Goal: Complete application form: Complete application form

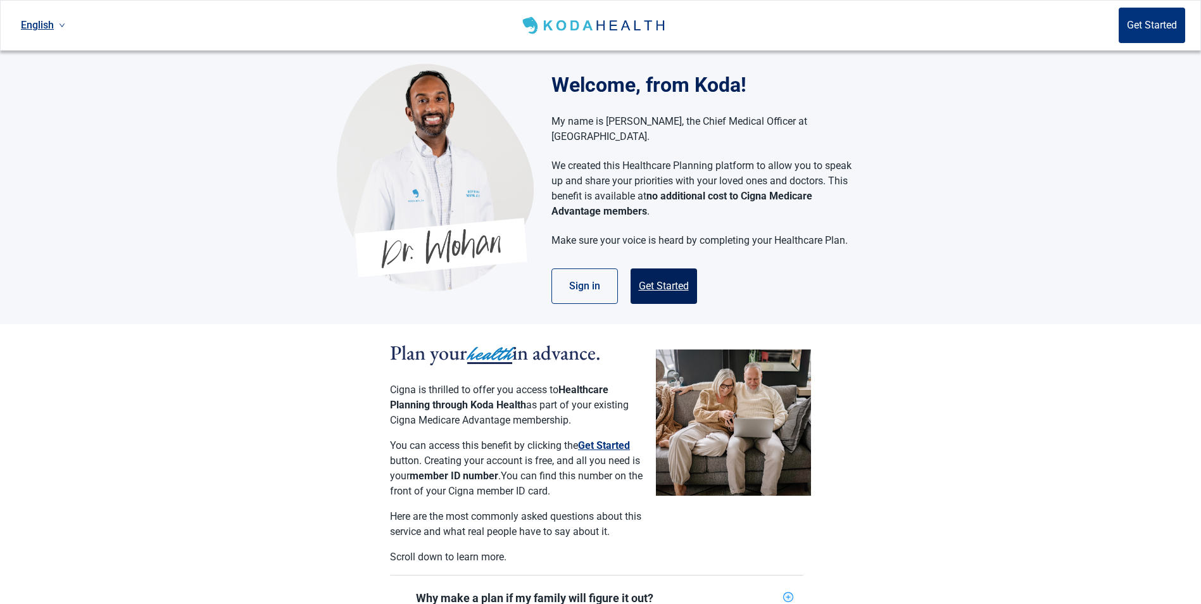
click at [662, 268] on button "Get Started" at bounding box center [663, 285] width 66 height 35
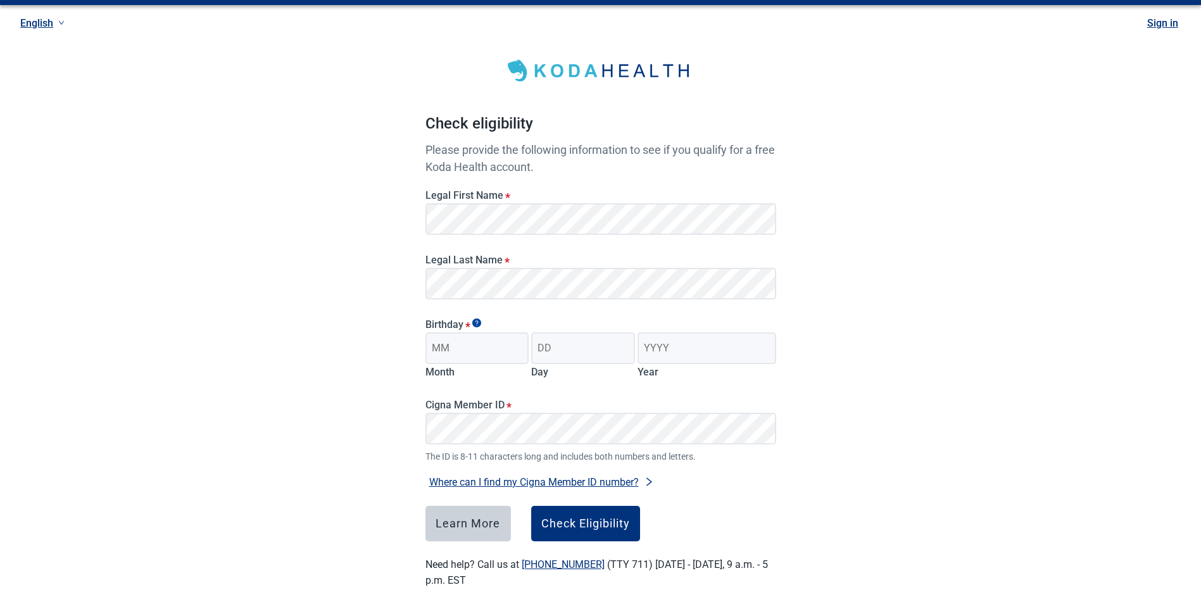
scroll to position [35, 0]
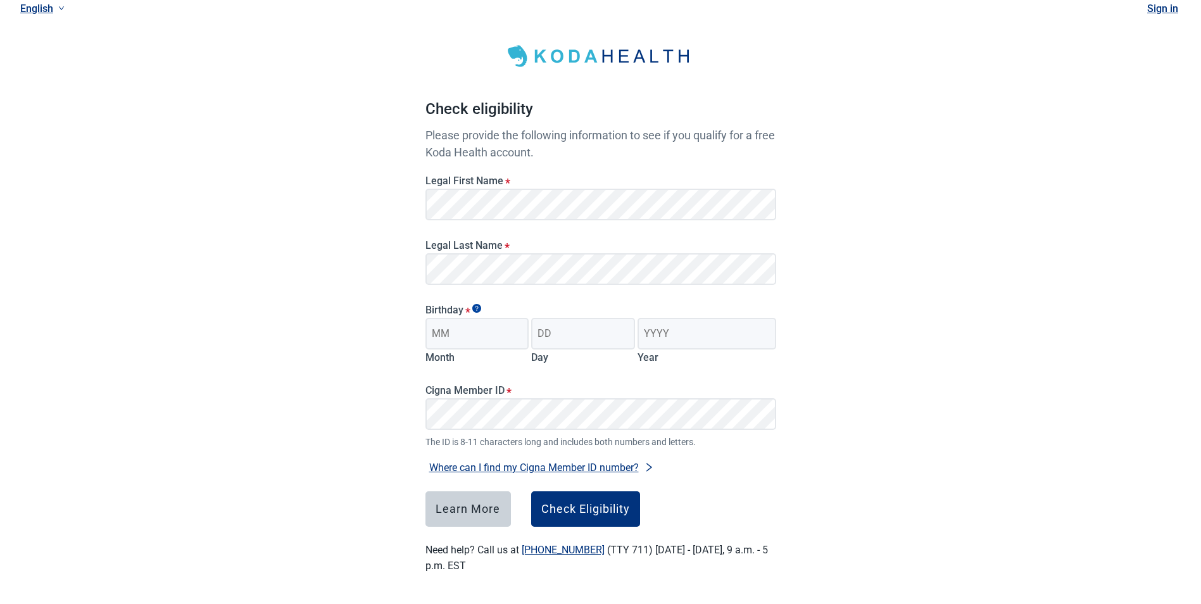
click at [527, 187] on div "Legal First Name *" at bounding box center [600, 198] width 351 height 46
click at [455, 332] on input "Month" at bounding box center [477, 334] width 104 height 32
type input "02"
click at [591, 335] on input "Day" at bounding box center [583, 334] width 104 height 32
type input "14"
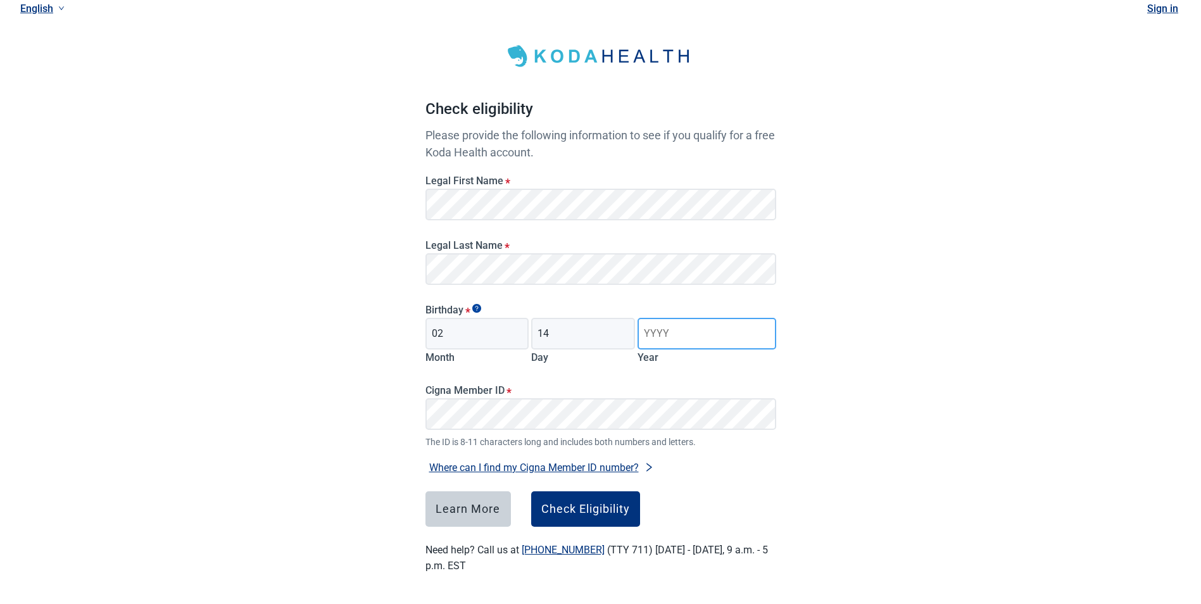
click at [667, 329] on input "Year" at bounding box center [706, 334] width 138 height 32
type input "1953"
click at [1146, 425] on div "Have Questions about Healthcare Planning? Learn More Here English Sign in Check…" at bounding box center [600, 284] width 1201 height 639
click at [563, 509] on div "Check Eligibility" at bounding box center [585, 509] width 89 height 13
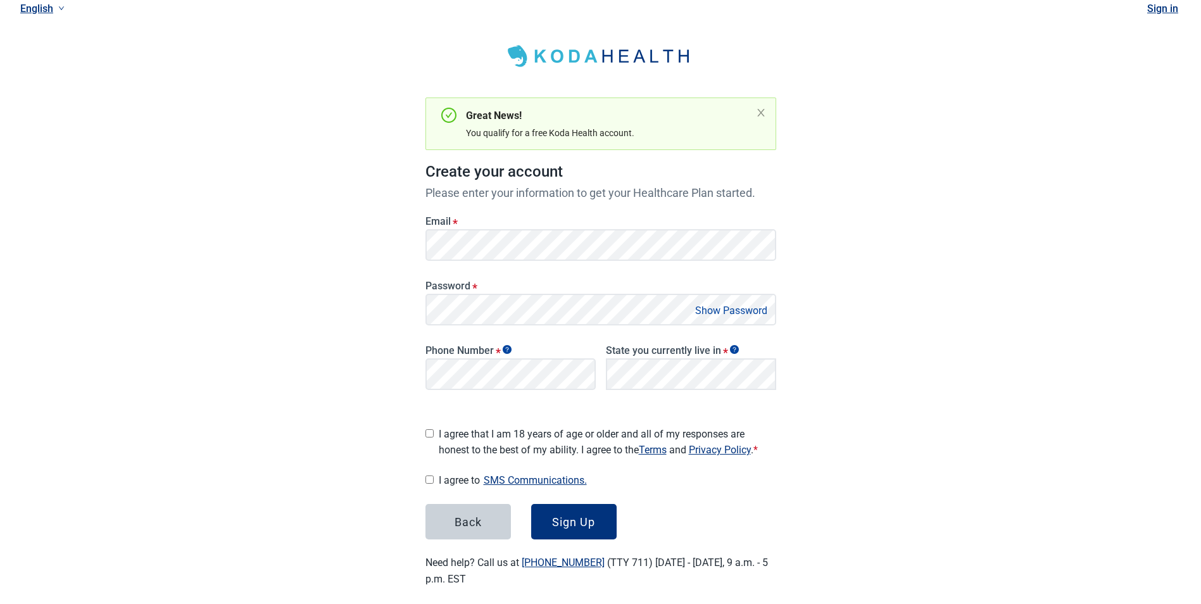
click at [465, 289] on label "Password *" at bounding box center [600, 286] width 351 height 12
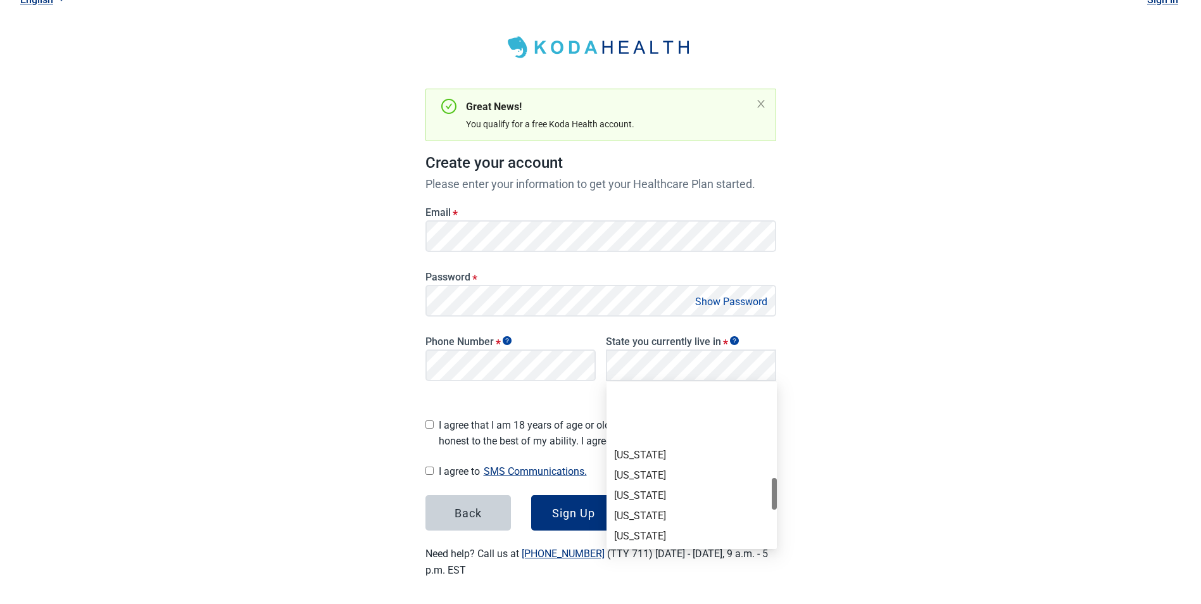
scroll to position [760, 0]
click at [647, 501] on div "[US_STATE]" at bounding box center [691, 506] width 155 height 14
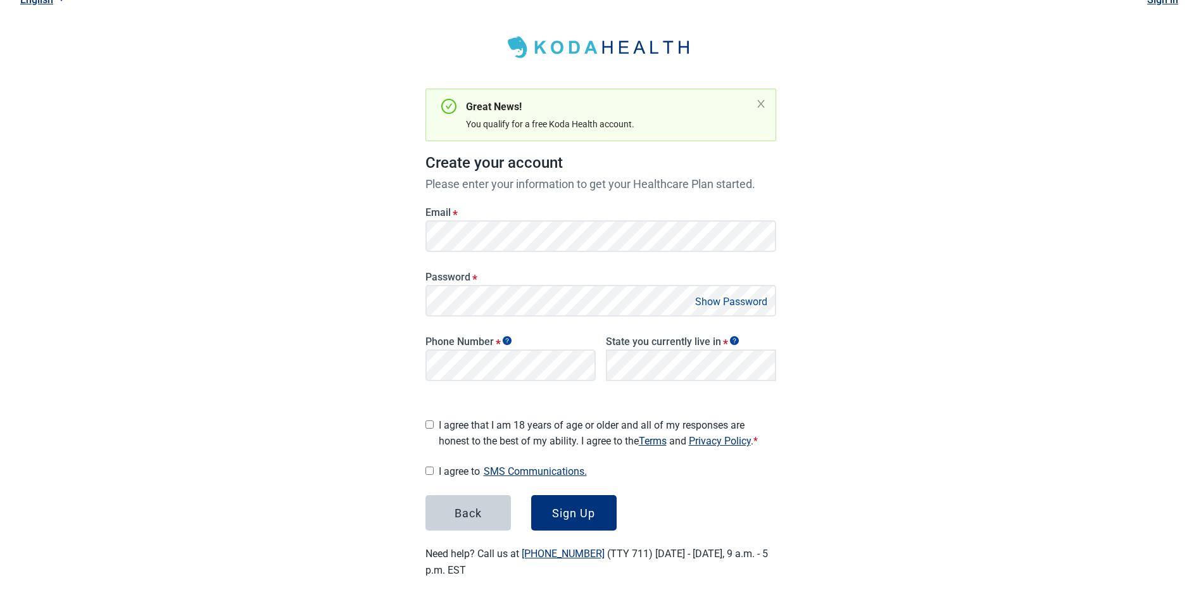
click at [977, 342] on div "Have Questions about Healthcare Planning? Learn More Here English Sign in Great…" at bounding box center [600, 282] width 1201 height 653
click at [729, 298] on button "Show Password" at bounding box center [731, 301] width 80 height 17
click at [729, 298] on button "Hide Password" at bounding box center [733, 301] width 75 height 17
click at [429, 420] on input "I agree that I am 18 years of age or older and all of my responses are honest t…" at bounding box center [429, 424] width 8 height 8
checkbox input "true"
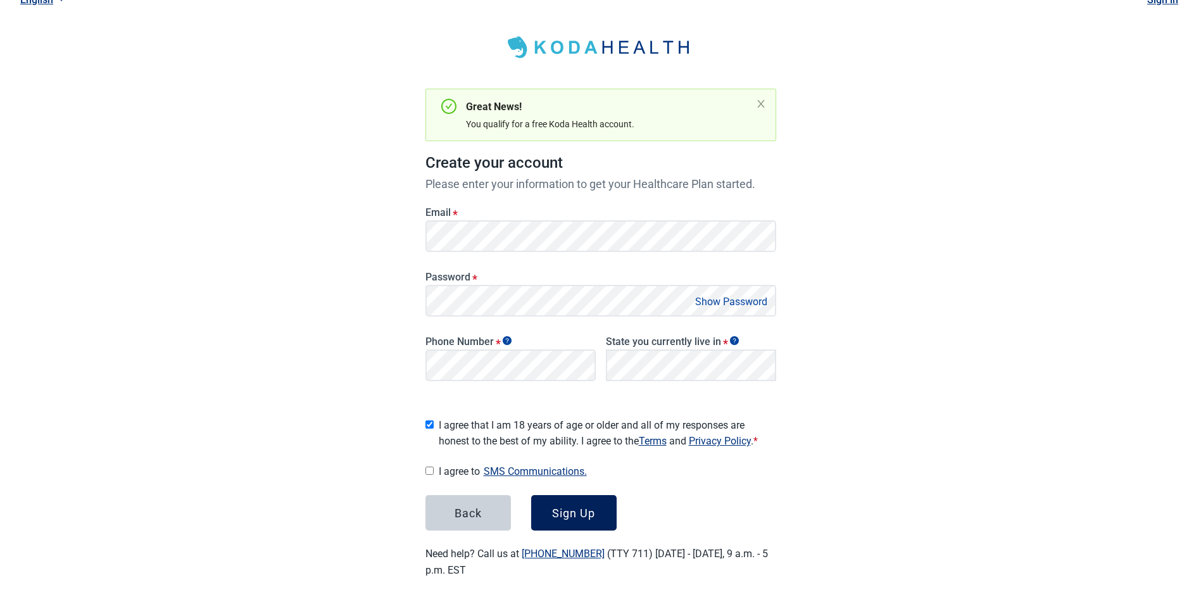
click at [580, 506] on div "Sign Up" at bounding box center [573, 512] width 43 height 13
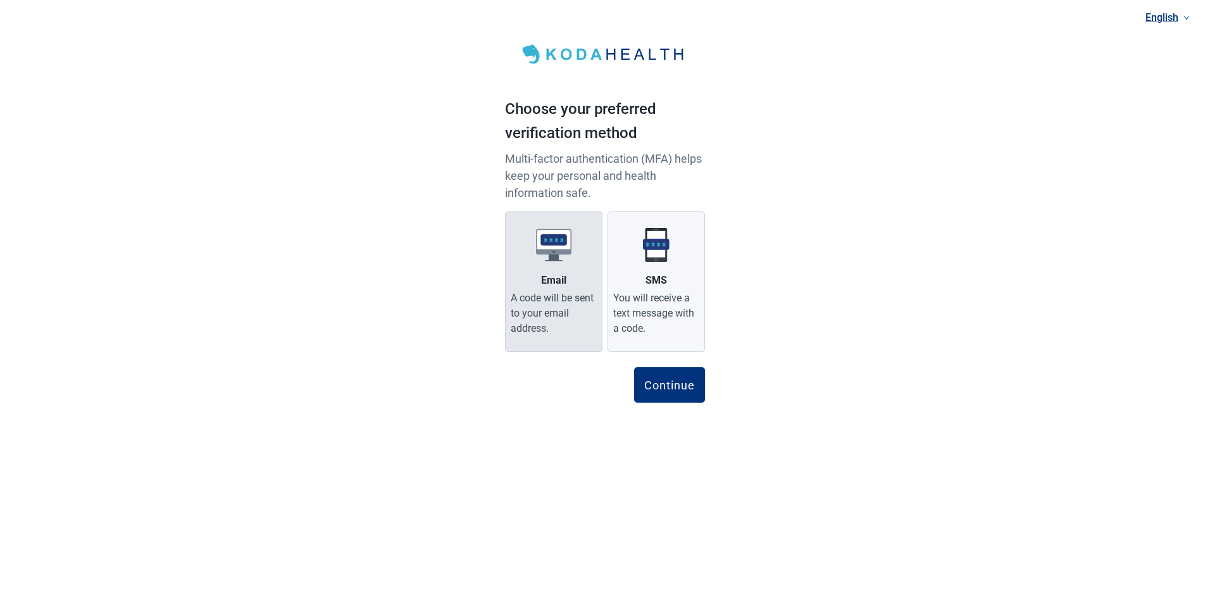
click at [546, 273] on div "Email" at bounding box center [553, 280] width 25 height 15
click at [0, 0] on input "Email A code will be sent to your email address." at bounding box center [0, 0] width 0 height 0
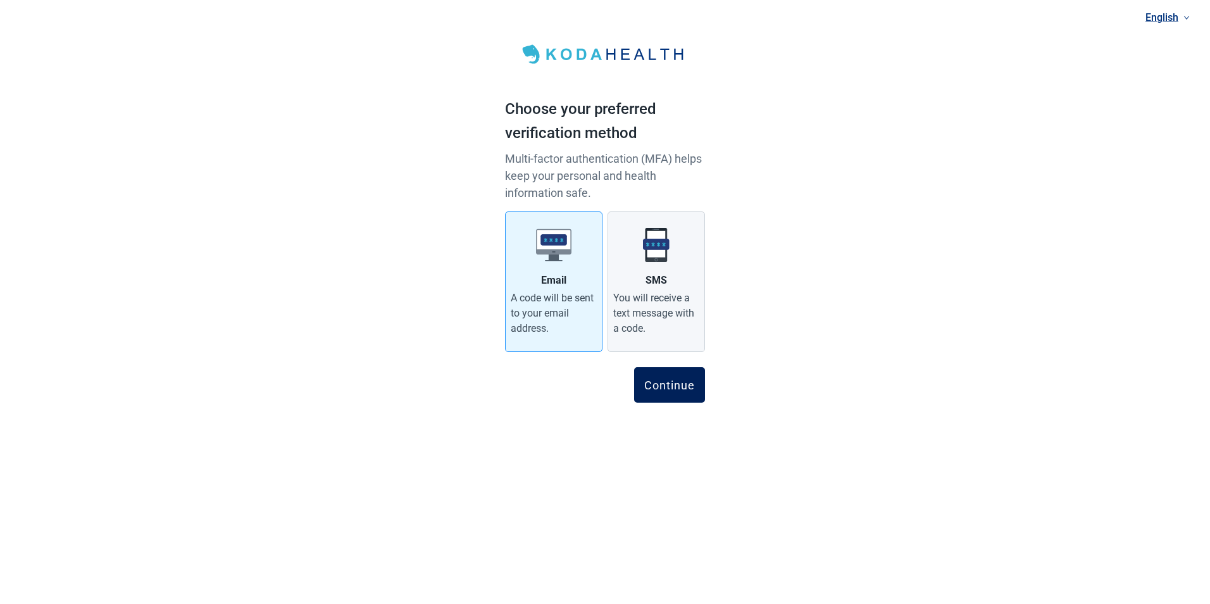
click at [677, 391] on div "Continue" at bounding box center [669, 385] width 51 height 13
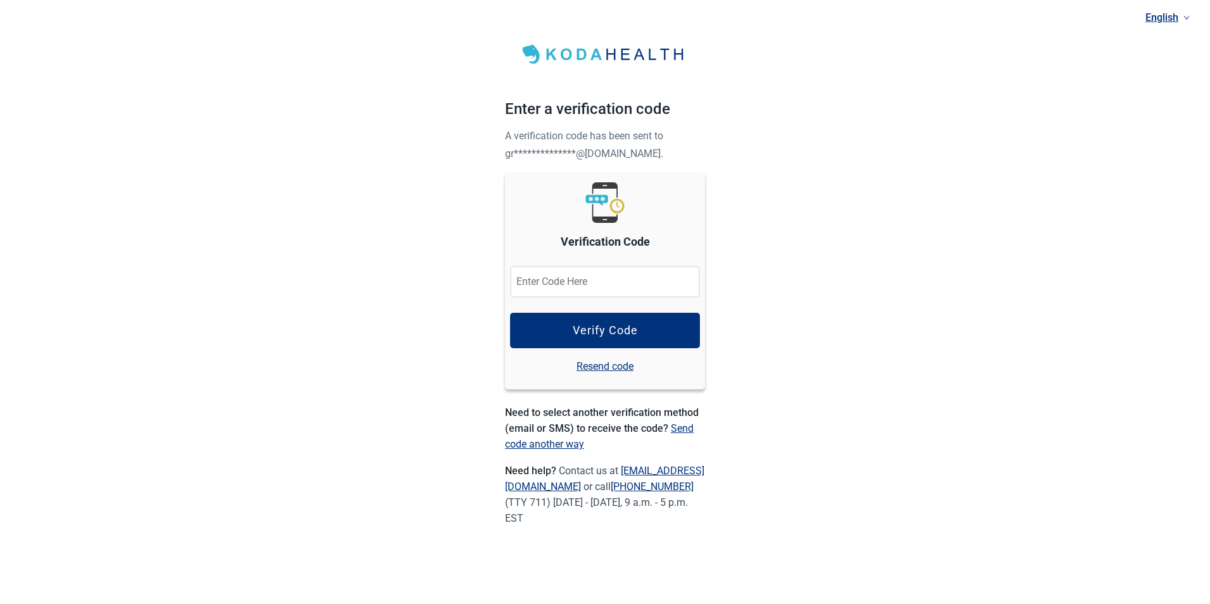
click at [1098, 244] on div "**********" at bounding box center [605, 283] width 1210 height 567
